Goal: Check status: Check status

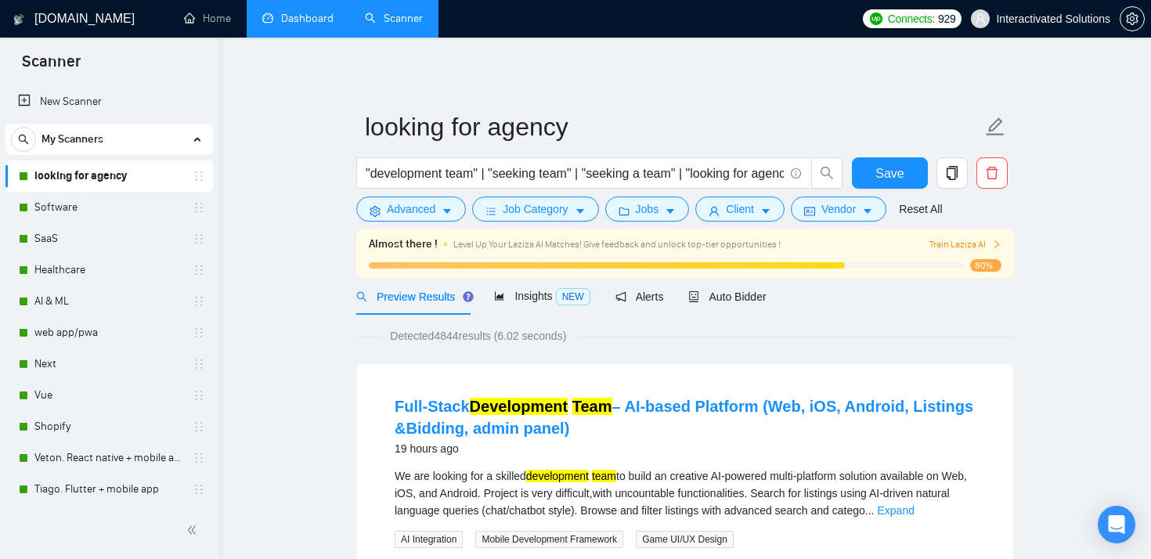
click at [296, 22] on link "Dashboard" at bounding box center [297, 18] width 71 height 13
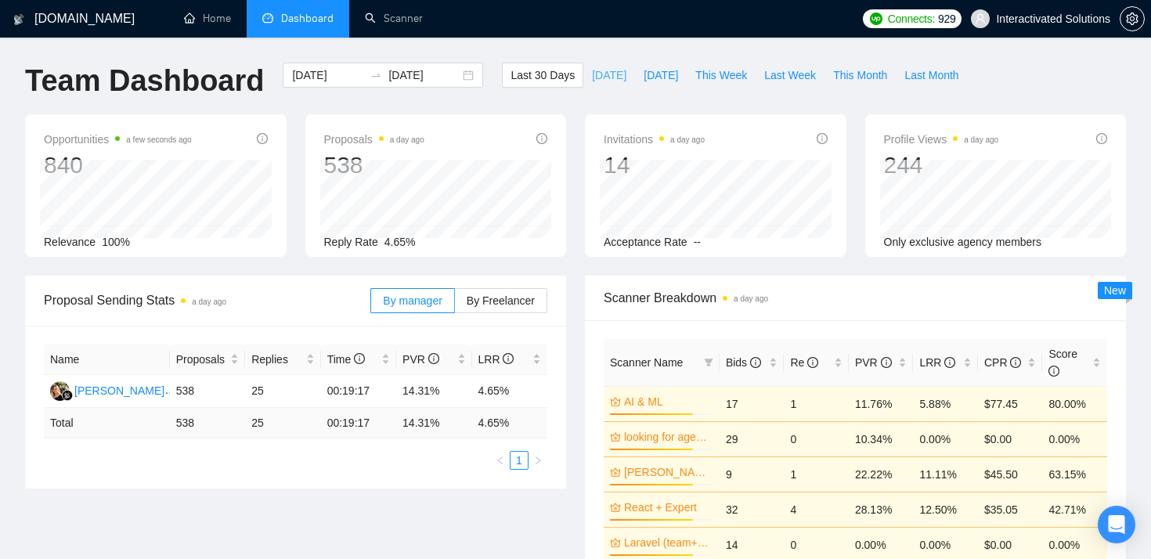
click at [596, 80] on span "[DATE]" at bounding box center [609, 75] width 34 height 17
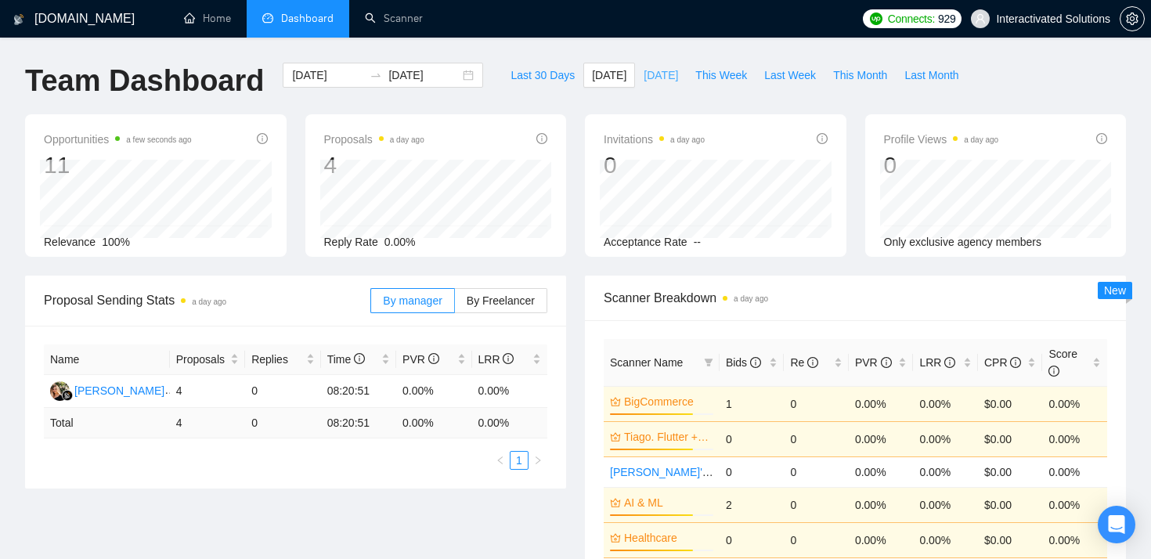
click at [644, 86] on button "[DATE]" at bounding box center [661, 75] width 52 height 25
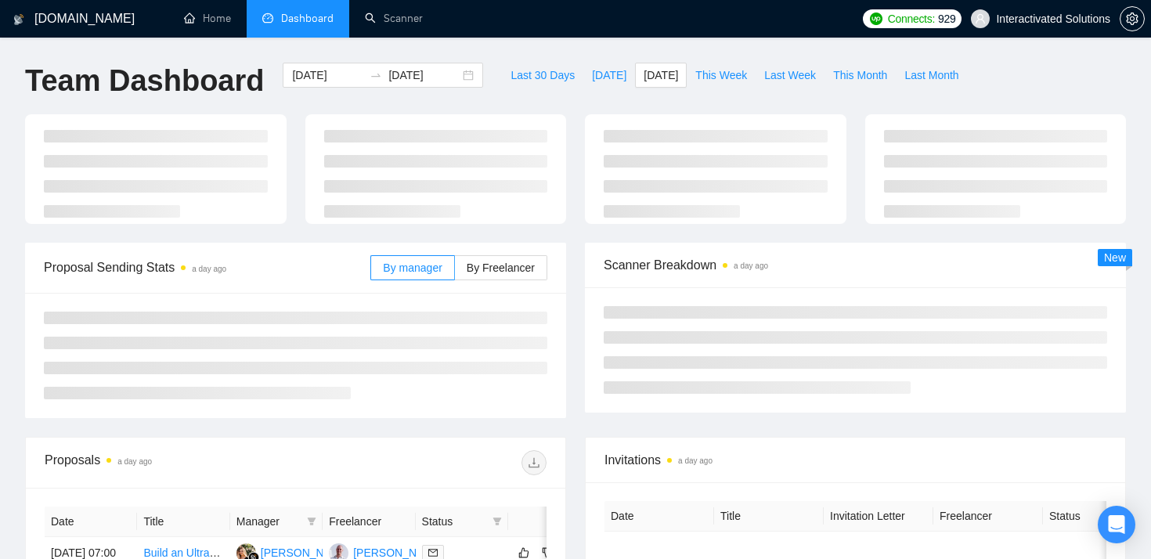
type input "[DATE]"
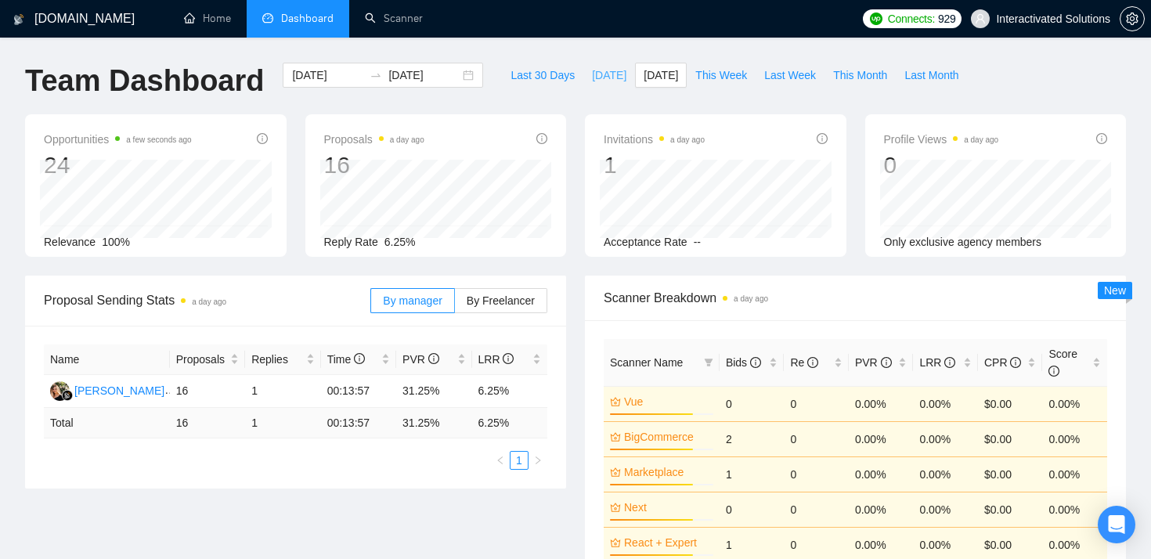
click at [597, 79] on span "[DATE]" at bounding box center [609, 75] width 34 height 17
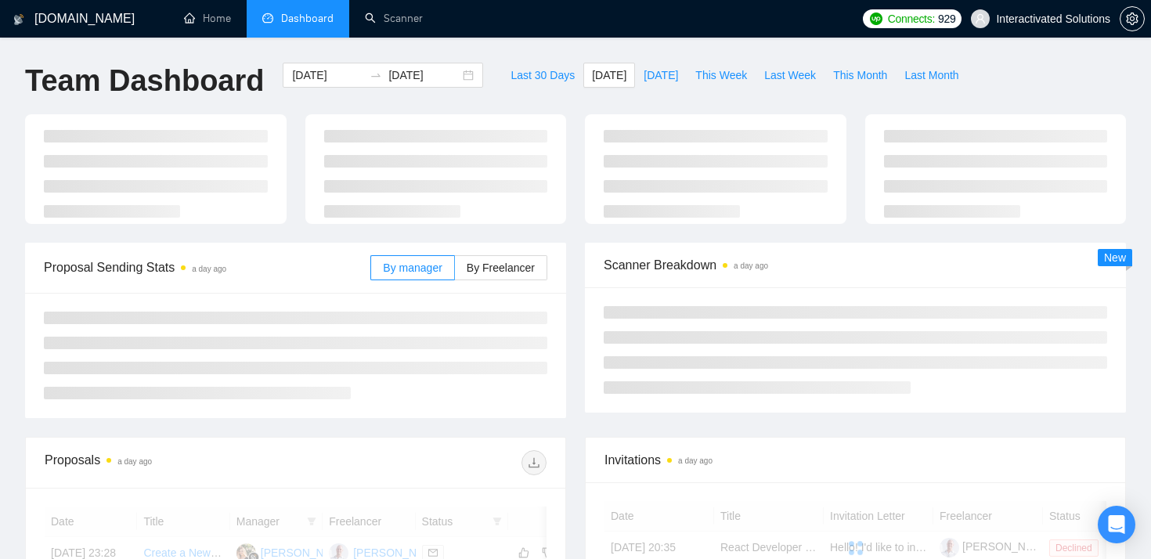
type input "[DATE]"
